Goal: Use online tool/utility: Utilize a website feature to perform a specific function

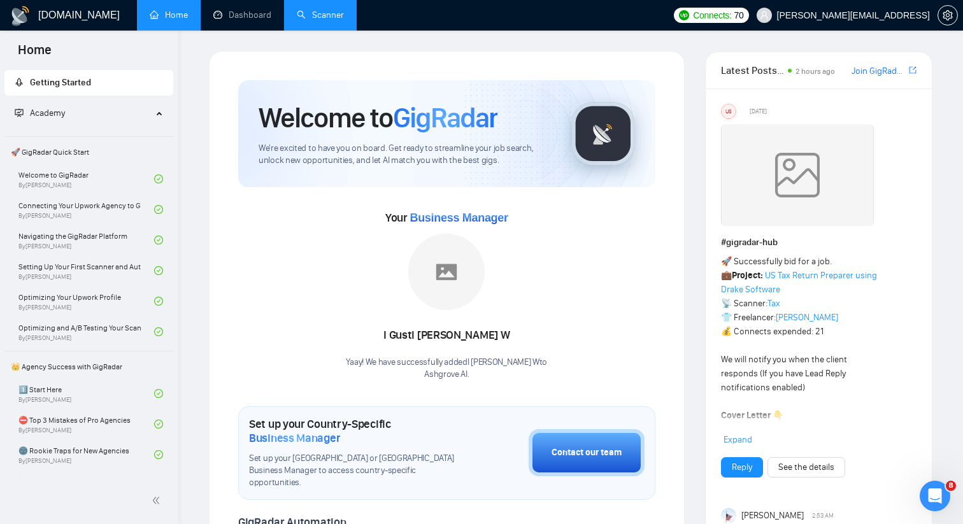
click at [304, 14] on link "Scanner" at bounding box center [320, 15] width 47 height 11
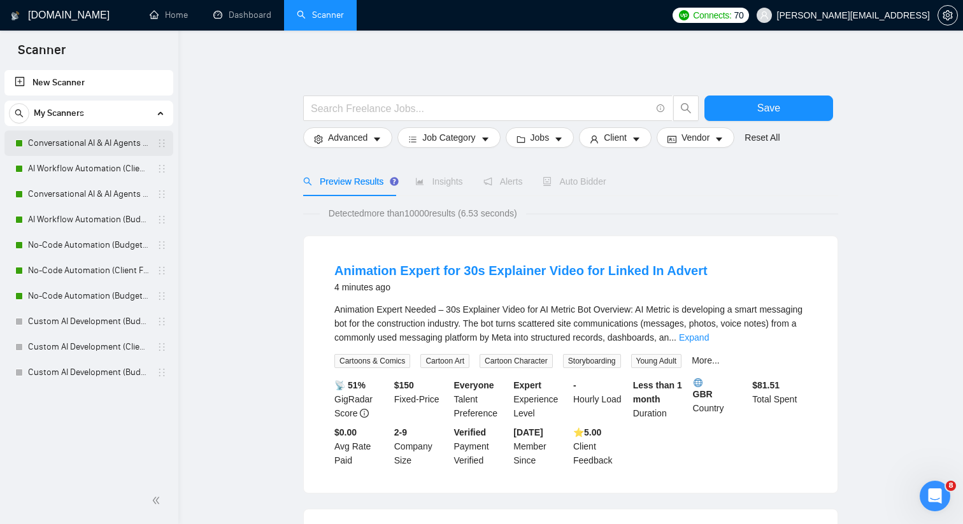
click at [139, 145] on link "Conversational AI & AI Agents (Client Filters)" at bounding box center [88, 143] width 121 height 25
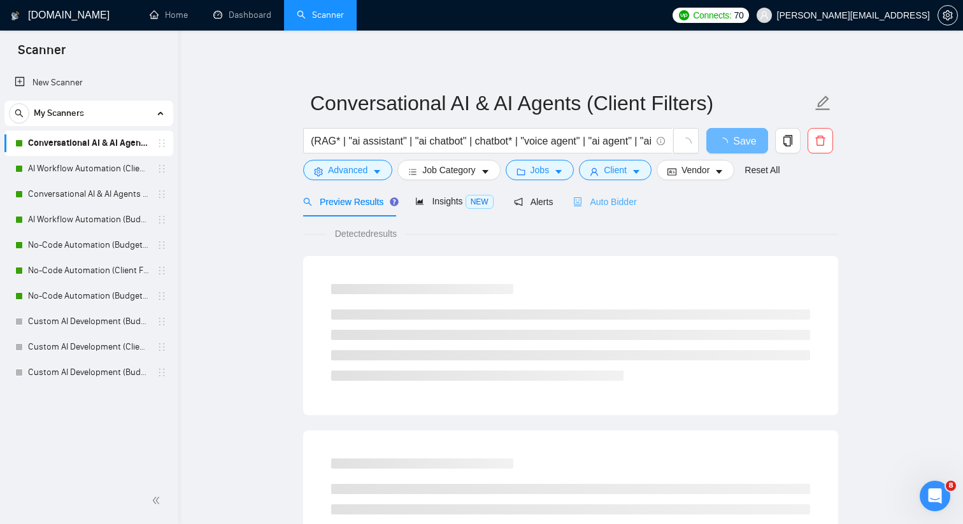
click at [612, 209] on div "Auto Bidder" at bounding box center [604, 202] width 63 height 30
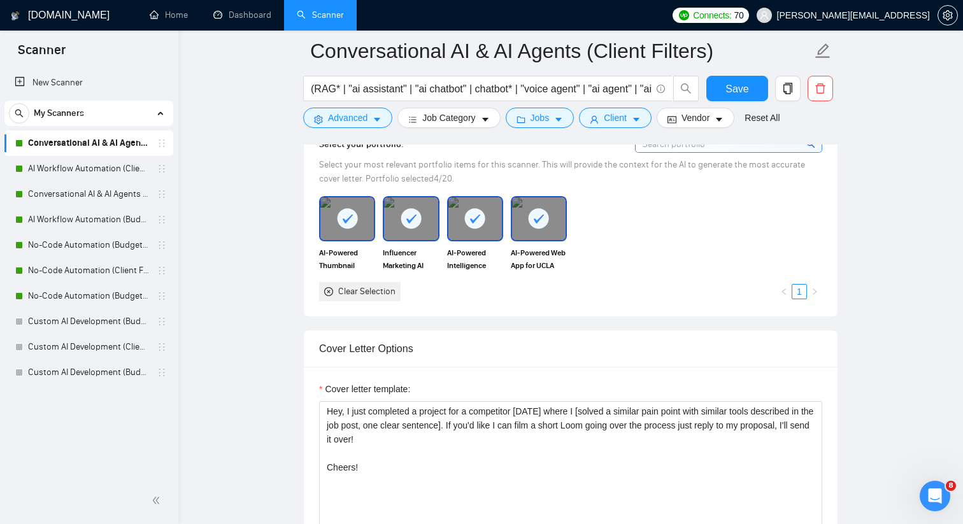
scroll to position [1182, 0]
